Goal: Check status: Check status

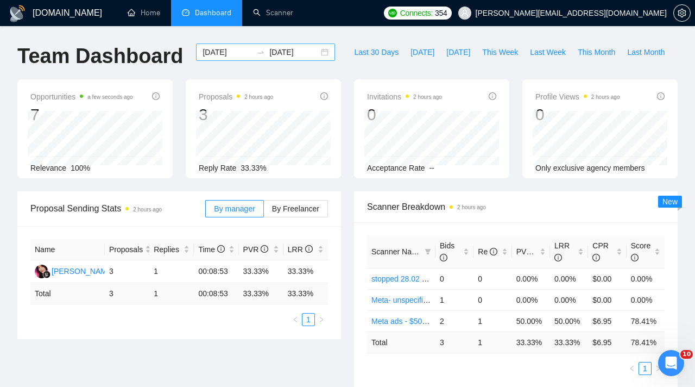
click at [234, 54] on input "[DATE]" at bounding box center [227, 52] width 49 height 12
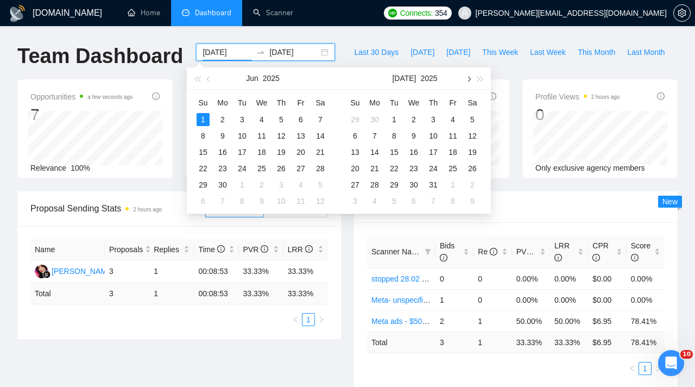
click at [468, 86] on button "button" at bounding box center [468, 78] width 12 height 22
type input "[DATE]"
click at [435, 154] on div "18" at bounding box center [433, 152] width 13 height 13
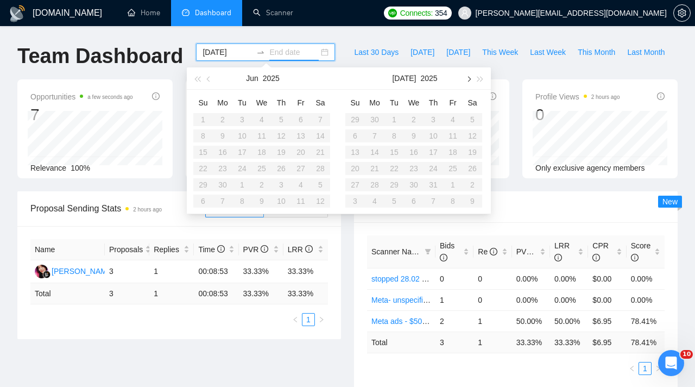
click at [470, 84] on button "button" at bounding box center [468, 78] width 12 height 22
type input "[DATE]"
click at [435, 150] on div "18" at bounding box center [433, 152] width 13 height 13
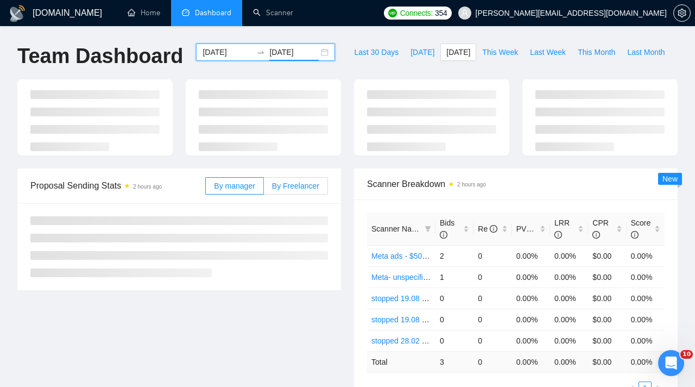
click at [282, 168] on div at bounding box center [348, 123] width 674 height 89
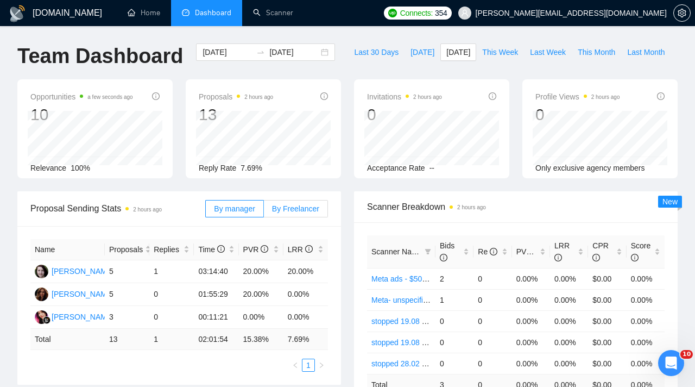
click at [285, 203] on label "By Freelancer" at bounding box center [296, 208] width 64 height 17
click at [264, 211] on input "By Freelancer" at bounding box center [264, 211] width 0 height 0
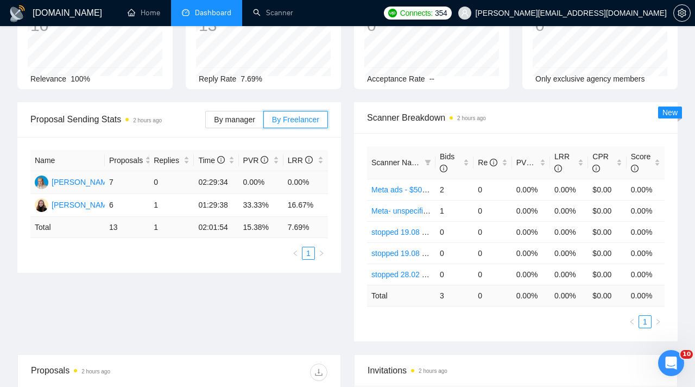
scroll to position [102, 0]
